Goal: Navigation & Orientation: Find specific page/section

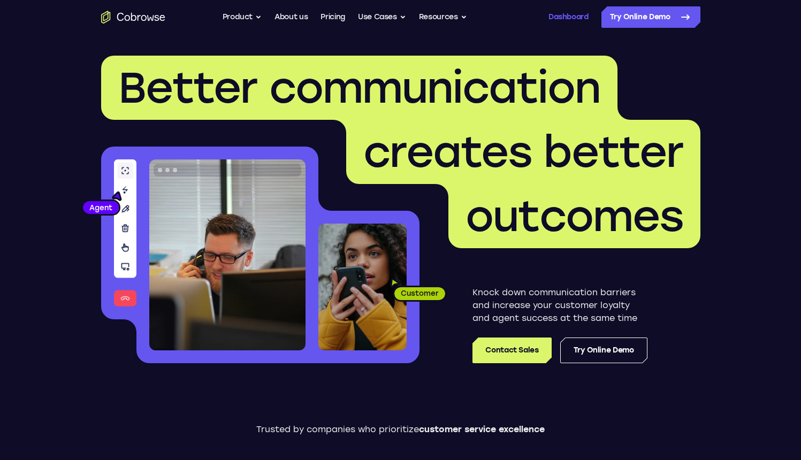
click at [574, 16] on link "Dashboard" at bounding box center [568, 16] width 40 height 21
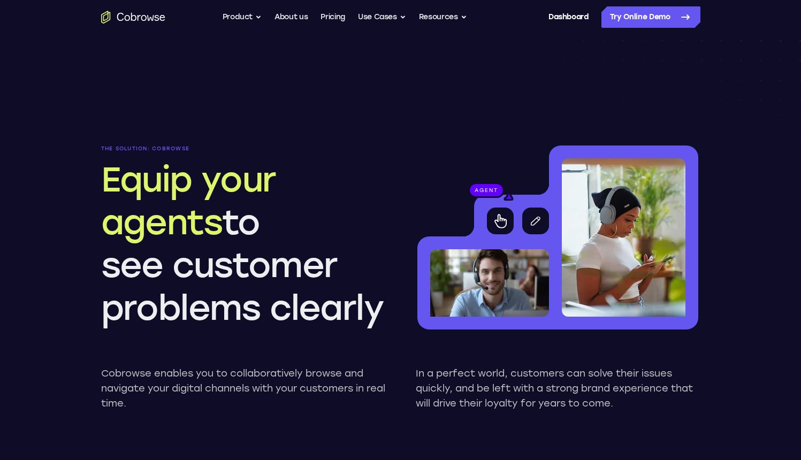
drag, startPoint x: 482, startPoint y: 190, endPoint x: 450, endPoint y: 185, distance: 32.5
click at [450, 185] on div "agent" at bounding box center [489, 256] width 144 height 145
click at [493, 192] on div "agent" at bounding box center [489, 256] width 144 height 145
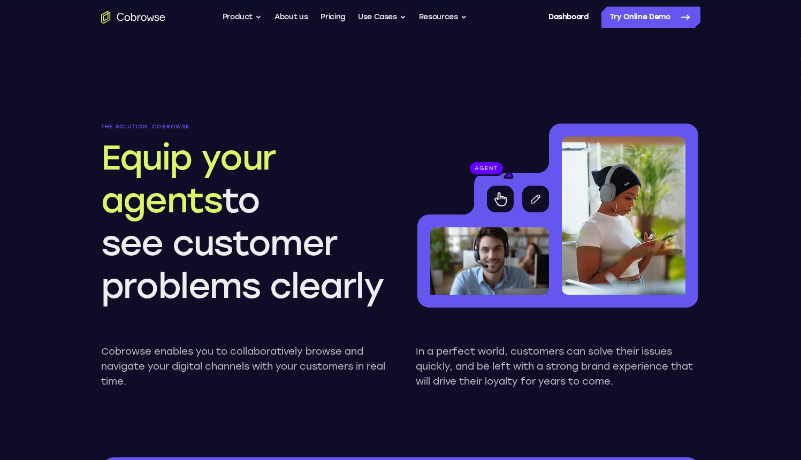
scroll to position [856, 0]
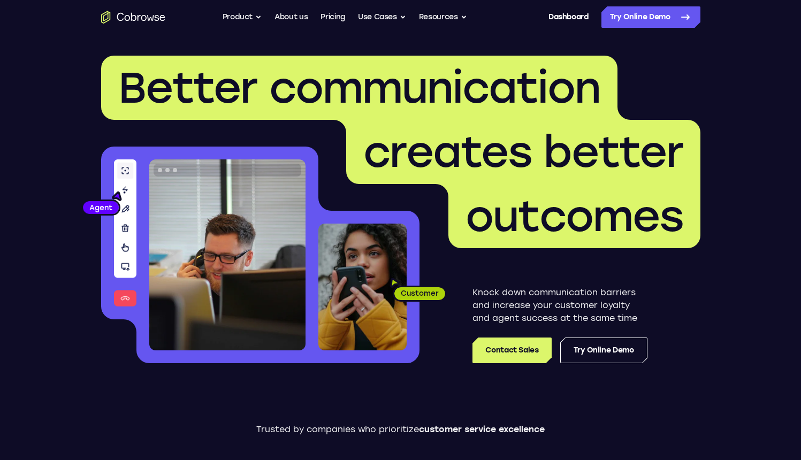
click at [571, 301] on p "Knock down communication barriers and increase your customer loyalty and agent …" at bounding box center [559, 305] width 175 height 39
